Goal: Obtain resource: Obtain resource

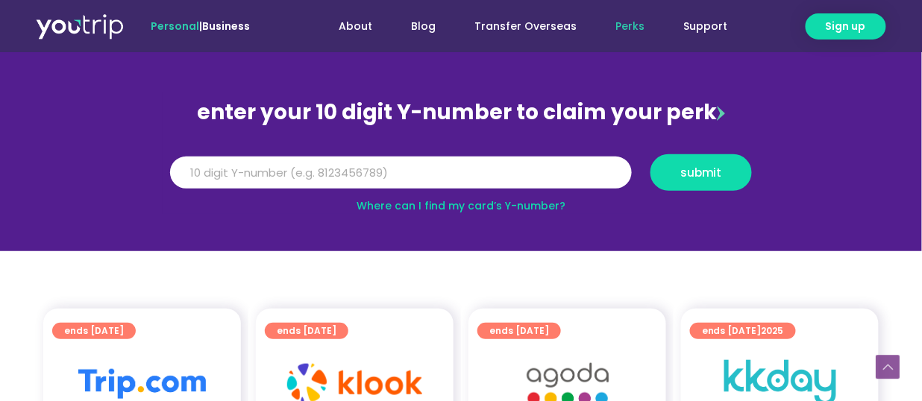
scroll to position [93, 0]
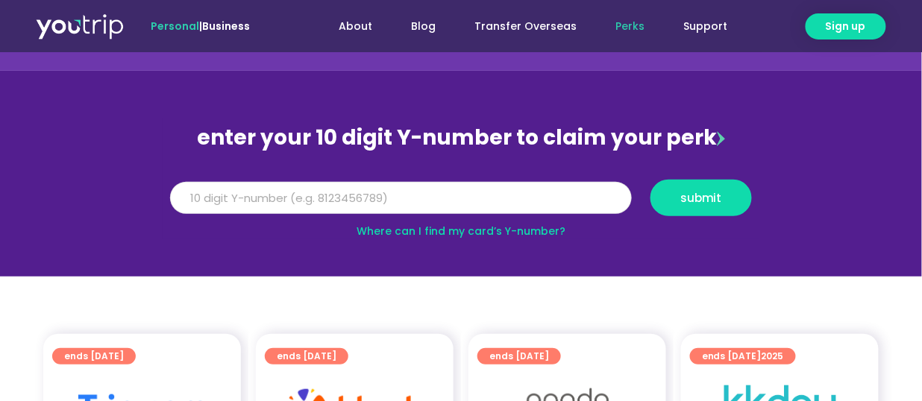
click at [225, 203] on input "Y Number" at bounding box center [401, 198] width 462 height 33
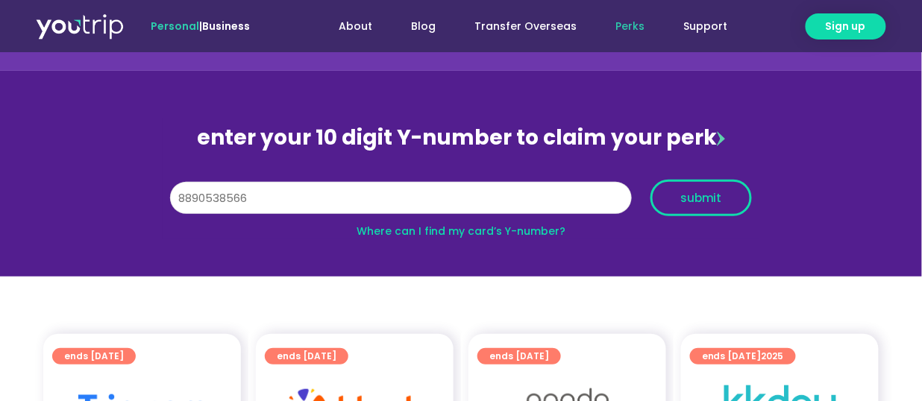
type input "8890538566"
click at [670, 192] on span "submit" at bounding box center [701, 197] width 76 height 11
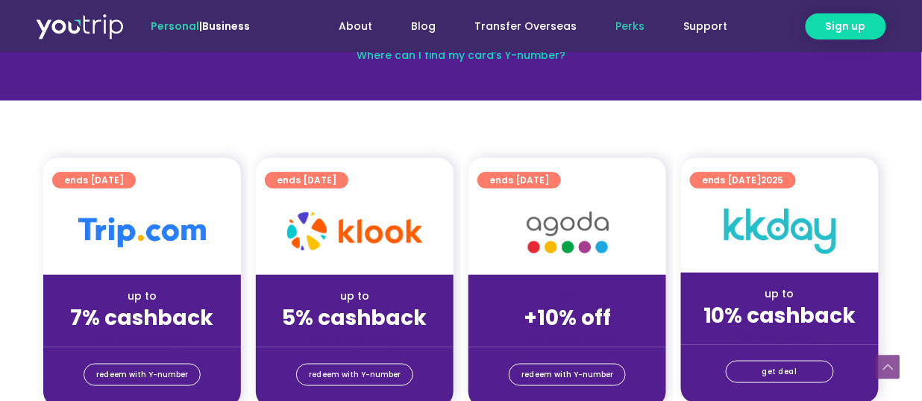
scroll to position [298, 0]
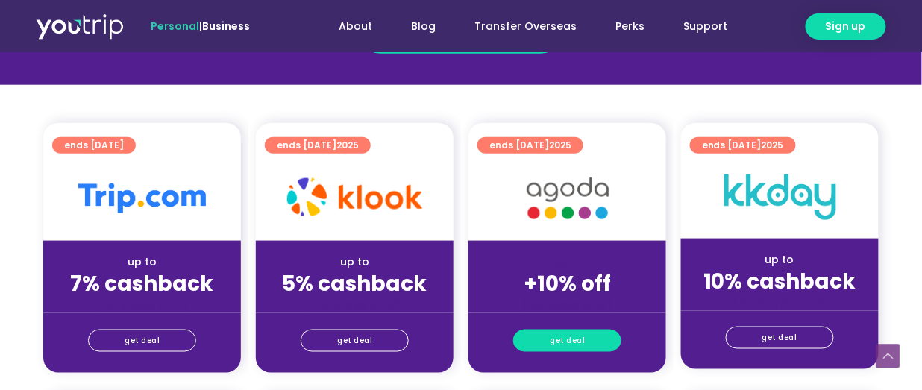
scroll to position [353, 0]
click at [599, 330] on link "get deal" at bounding box center [567, 341] width 108 height 22
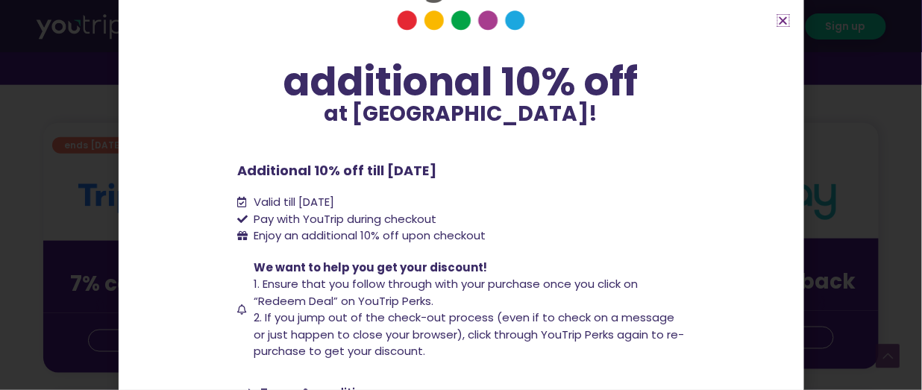
scroll to position [146, 0]
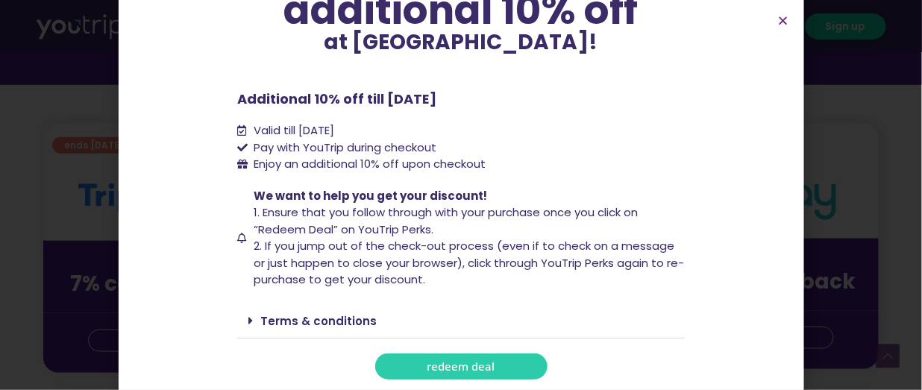
click at [497, 368] on link "redeem deal" at bounding box center [461, 366] width 172 height 26
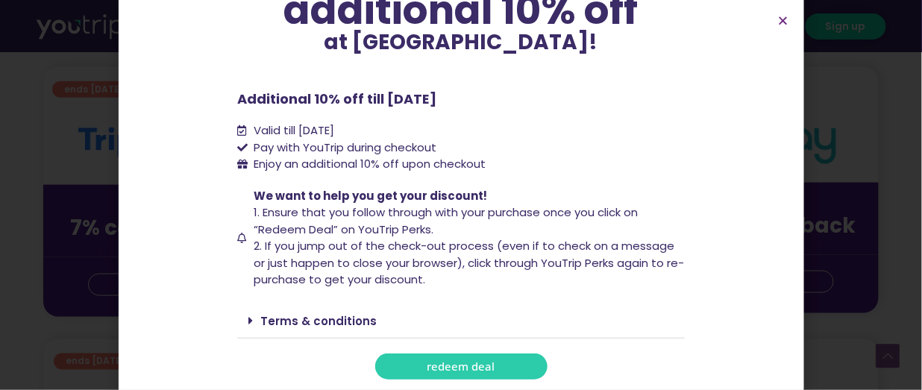
scroll to position [429, 0]
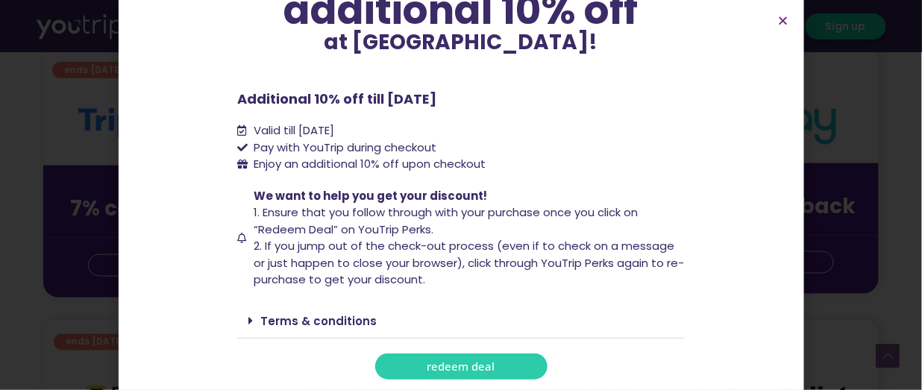
click at [300, 317] on link "Terms & conditions" at bounding box center [318, 321] width 116 height 16
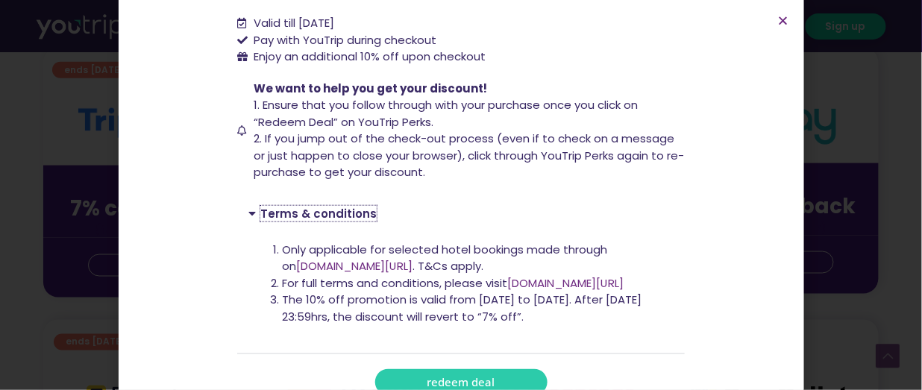
scroll to position [268, 0]
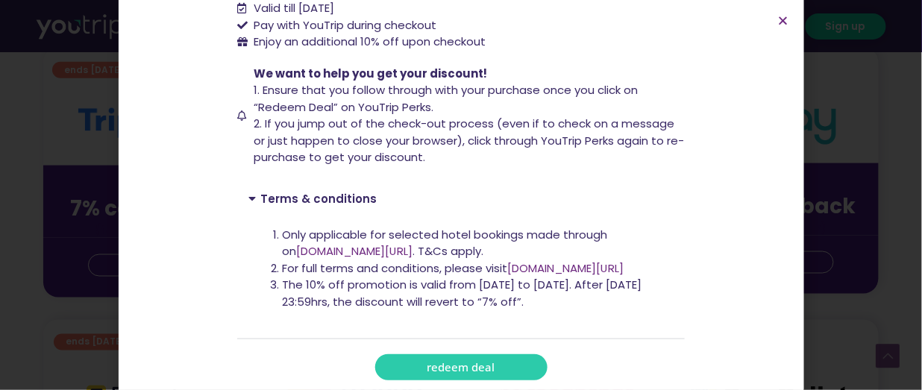
click at [463, 371] on span "redeem deal" at bounding box center [461, 367] width 68 height 11
